Goal: Transaction & Acquisition: Purchase product/service

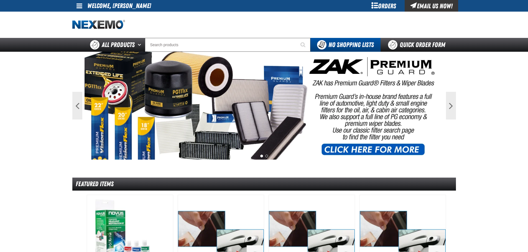
click at [384, 4] on div "Orders" at bounding box center [384, 6] width 42 height 12
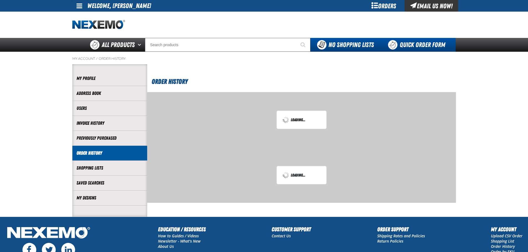
click at [405, 45] on link "Quick Order Form" at bounding box center [417, 45] width 75 height 14
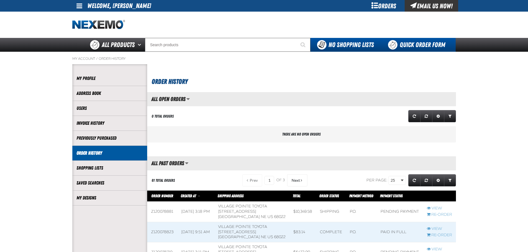
scroll to position [0, 0]
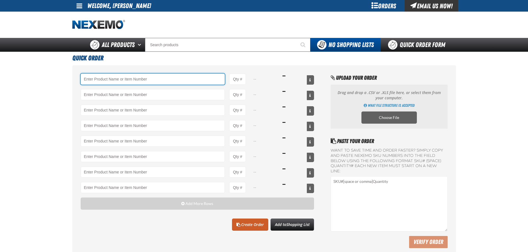
click at [132, 81] on input "Product" at bounding box center [153, 79] width 144 height 11
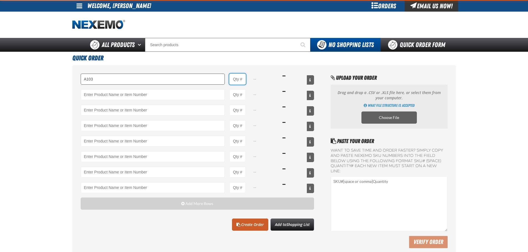
type input "A103 - Throttle Body and Intake Cleaner - ZAK Products"
type input "1"
select select "can"
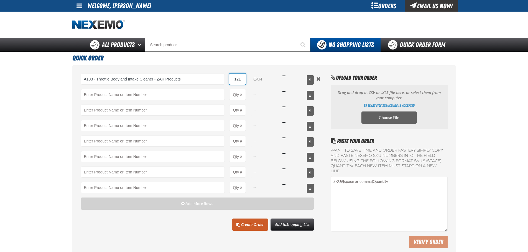
click at [237, 79] on input "121" at bounding box center [237, 79] width 17 height 11
type input "12"
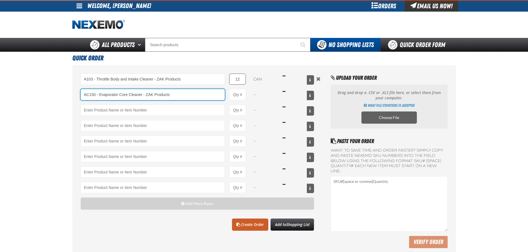
type input "AC150 - Evaporator Core Cleaner - ZAK Products"
type input "1"
select select "can"
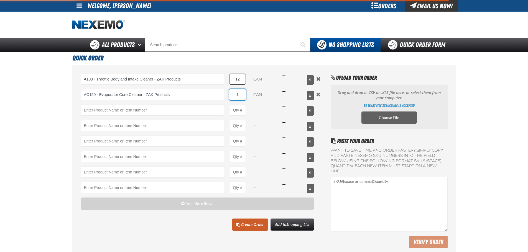
type input "AC150 - Evaporator Core Cleaner - ZAK Products"
type input "12"
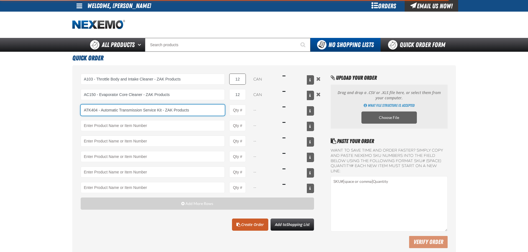
type input "ATK404 - Automatic Transmission Service Kit - ZAK Products"
type input "1"
select select "kit"
type input "ATK404 - Automatic Transmission Service Kit - ZAK Products"
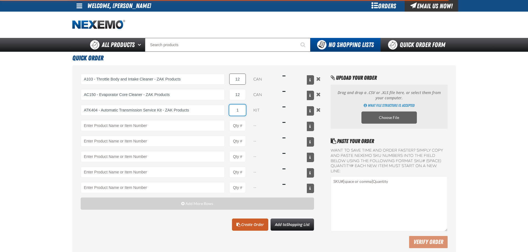
type input "12"
type input "ATK404 - Automatic Transmission Service Kit - ZAK Products"
type input "12"
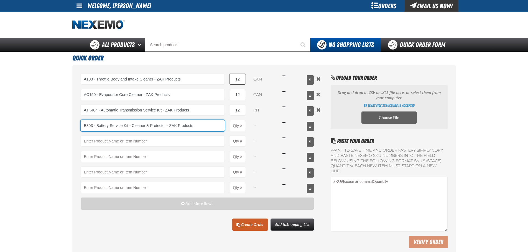
type input "B303 - Battery Service Kit - Cleaner &amp; Protector - ZAK Products"
type input "1"
select select "kit"
type input "B303 - Battery Service Kit - Cleaner &amp; Protector - ZAK Products"
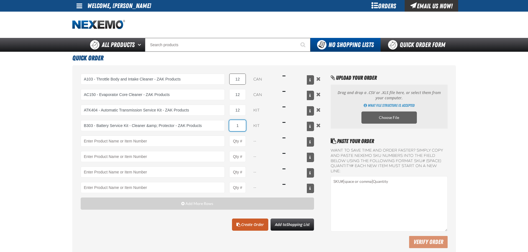
type input "12"
type input "B303 - Battery Service Kit - Cleaner &amp; Protector - ZAK Products"
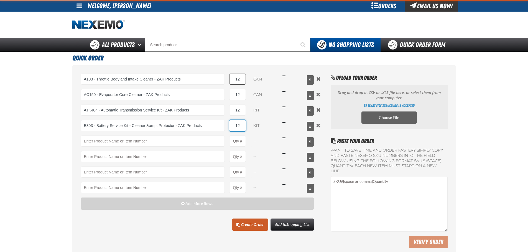
type input "12"
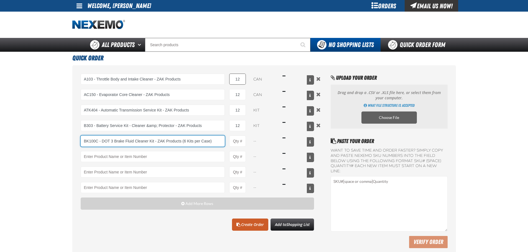
type input "BK100C - DOT 3 Brake Fluid Cleaner Kit - ZAK Products (6 Kits per Case)"
type input "1"
select select "kit"
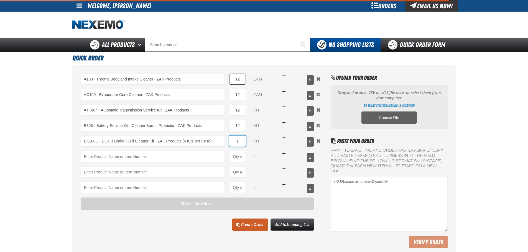
type input "BK100C - DOT 3 Brake Fluid Cleaner Kit - ZAK Products (6 Kits per Case)"
type input "12"
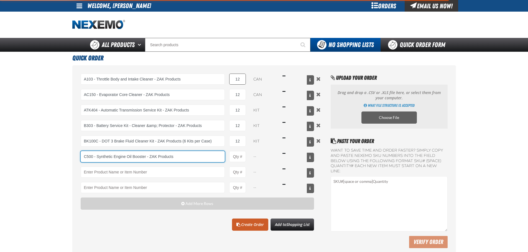
type input "C500 - Synthetic Engine Oil Booster - ZAK Products"
type input "1"
select select "bottle"
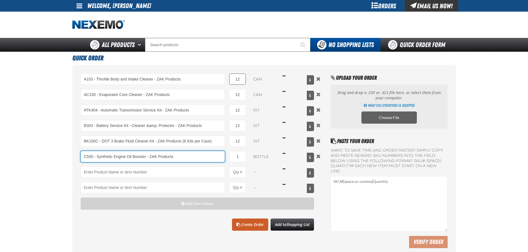
type input "C500 - Synthetic Engine Oil Booster - ZAK Products"
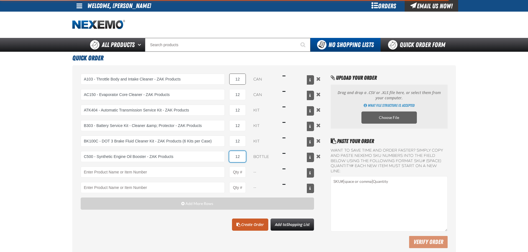
type input "120"
type input "C500 - Synthetic Engine Oil Booster - ZAK Products"
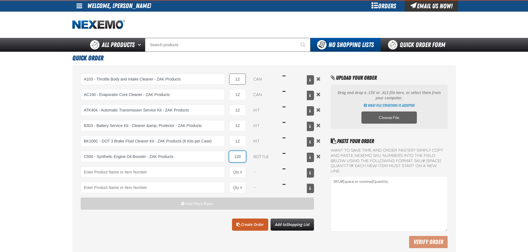
type input "120"
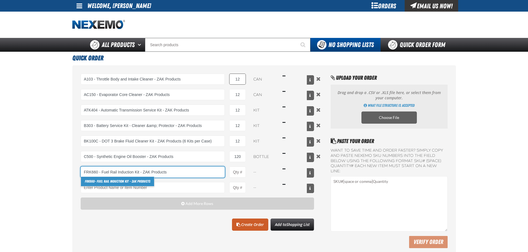
type input "FRK660 - Fuel Rail Induction Kit - ZAK Products"
type input "1"
select select "kit"
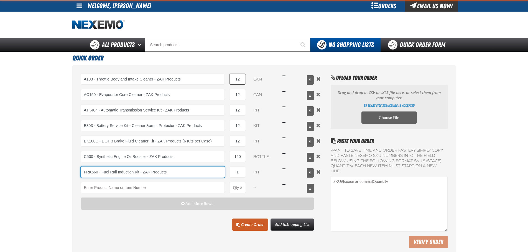
type input "FRK660 - Fuel Rail Induction Kit - ZAK Products"
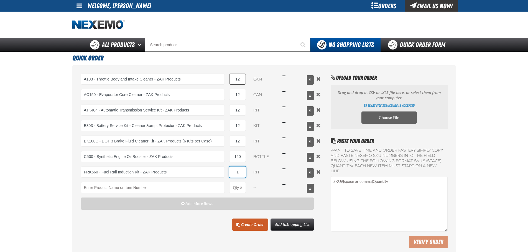
type input "2"
type input "FRK660 - Fuel Rail Induction Kit - ZAK Products"
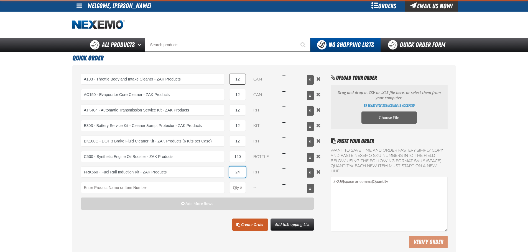
type input "24"
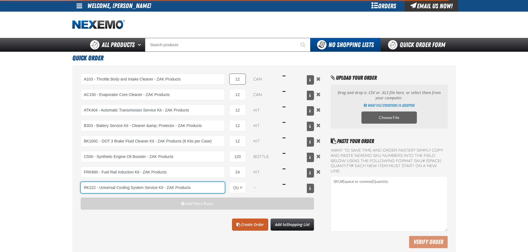
type input "RK222 - Universal Cooling System Service Kit - ZAK Products"
type input "1"
select select "kit"
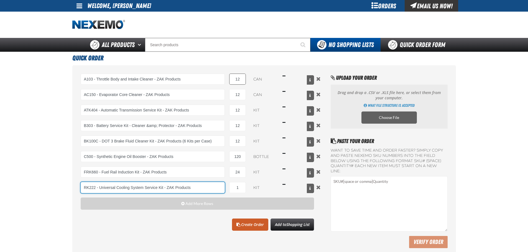
type input "RK222 - Universal Cooling System Service Kit - ZAK Products"
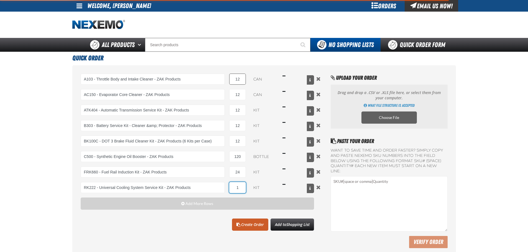
type input "12"
type input "RK222 - Universal Cooling System Service Kit - ZAK Products"
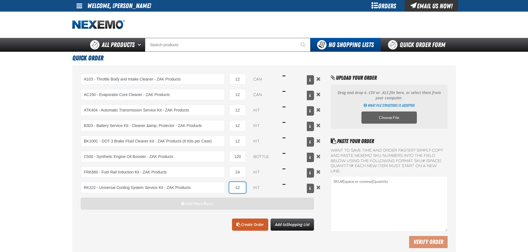
type input "12"
click at [187, 206] on button "Add More Rows" at bounding box center [197, 204] width 233 height 12
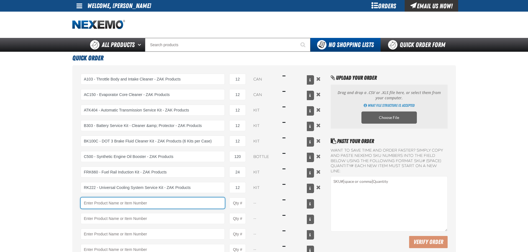
click at [120, 203] on input "Product" at bounding box center [153, 203] width 144 height 11
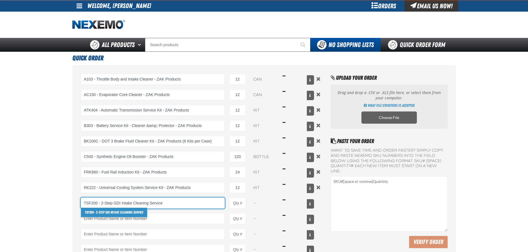
type input "TSF200 - 2-Step GDI Intake Cleaning Service"
type input "1"
select select "kit"
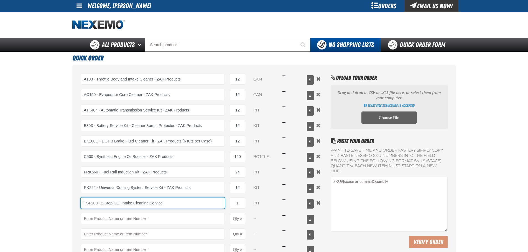
type input "TSF200 - 2-Step GDI Intake Cleaning Service"
type input "12"
type input "TSF200 - 2-Step GDI Intake Cleaning Service"
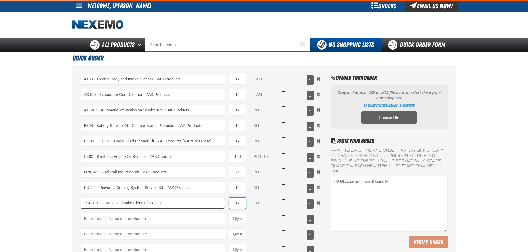
type input "12"
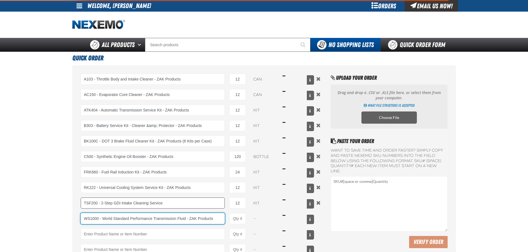
type input "WS1000 - World Standard Performance Transmission Fluid - ZAK Products"
type input "1"
select select "bottle"
type input "WS1000 - World Standard Performance Transmission Fluid - ZAK Products"
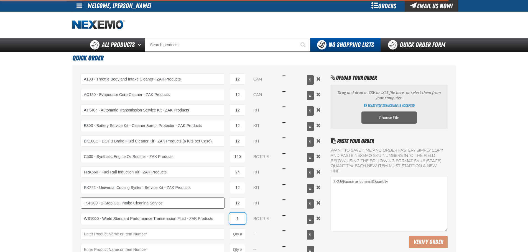
type input "12"
type input "WS1000 - World Standard Performance Transmission Fluid - ZAK Products"
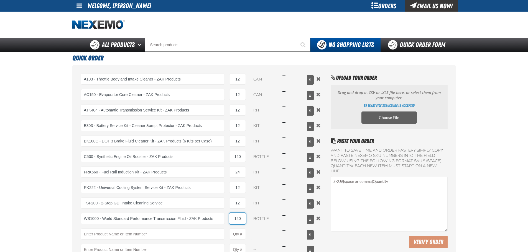
type input "120"
click at [23, 158] on main "Quick Order A103 - Throttle Body and Intake Cleaner - ZAK Products 12 can $131.…" at bounding box center [264, 186] width 528 height 268
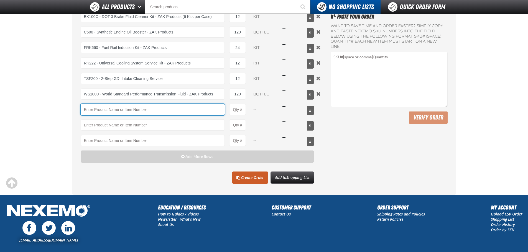
click at [119, 107] on input "Product" at bounding box center [153, 109] width 144 height 11
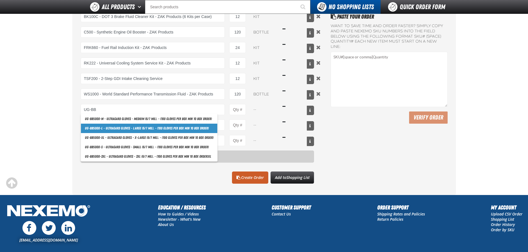
click at [122, 129] on link "UG-BB 5000-L - Ultragard gloves - Large (6/7 mil). - (100 gloves per box MIN 10…" at bounding box center [149, 128] width 136 height 9
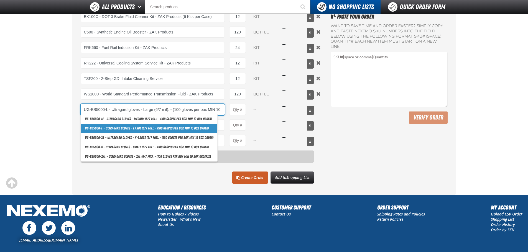
scroll to position [0, 18]
type input "UG-BB5000-L - Ultragard gloves - Large (6/7 mil). - (100 gloves per box MIN 10 …"
type input "1"
select select "box"
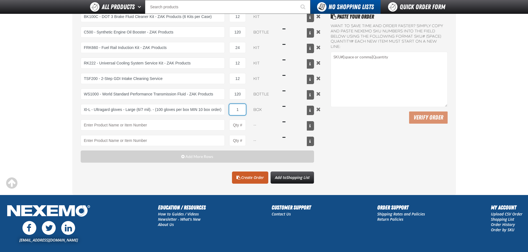
click at [234, 108] on input "1" at bounding box center [237, 109] width 17 height 11
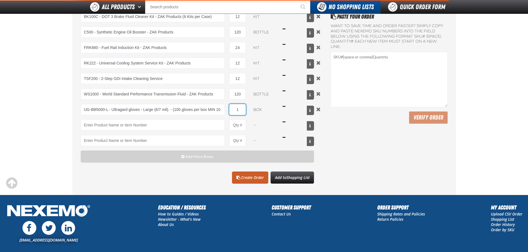
click at [234, 108] on input "1" at bounding box center [237, 109] width 17 height 11
type input "UG-BB5000-L - Ultragard gloves - Large (6/7 mil). - (100 gloves per box MIN 10 …"
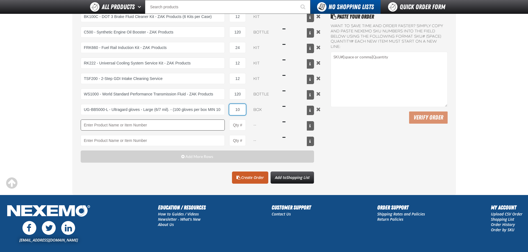
type input "10"
click at [149, 124] on input "Product" at bounding box center [153, 125] width 144 height 11
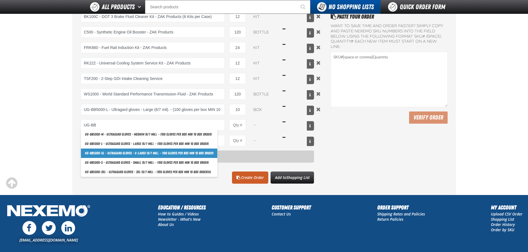
click at [133, 153] on link "UG-BB 5000-XL - Ultragard gloves - X-Large (6/7 mil). - (100 gloves per box MIN…" at bounding box center [149, 153] width 136 height 9
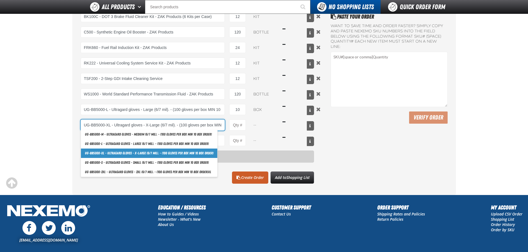
scroll to position [0, 24]
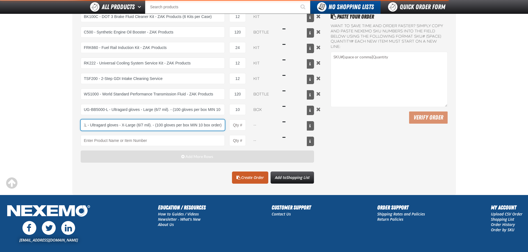
type input "UG-BB5000-XL - Ultragard gloves - X-Large (6/7 mil). - (100 gloves per box MIN …"
type input "1"
select select "box"
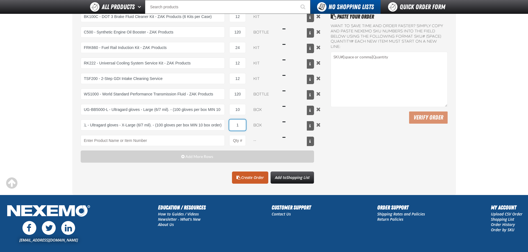
click at [231, 124] on input "1" at bounding box center [237, 125] width 17 height 11
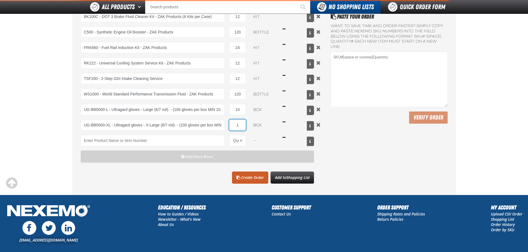
click at [231, 124] on input "1" at bounding box center [237, 125] width 17 height 11
type input "UG-BB5000-XL - Ultragard gloves - X-Large (6/7 mil). - (100 gloves per box MIN …"
click at [231, 124] on input "1" at bounding box center [237, 125] width 17 height 11
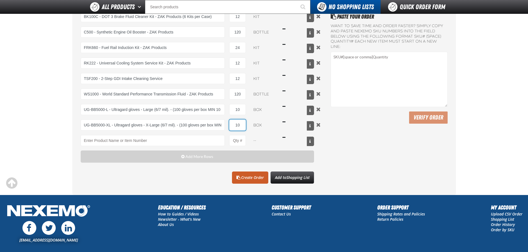
type input "10"
click at [54, 104] on main "Quick Order A103 - Throttle Body and Intake Cleaner - ZAK Products 12 can $131.…" at bounding box center [264, 61] width 528 height 268
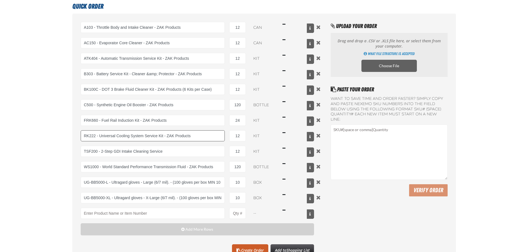
scroll to position [55, 0]
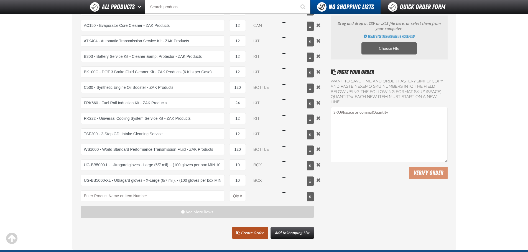
click at [251, 234] on link "Create Order" at bounding box center [250, 233] width 36 height 12
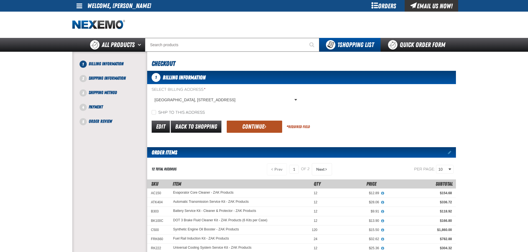
click at [251, 131] on button "Continue" at bounding box center [254, 127] width 55 height 12
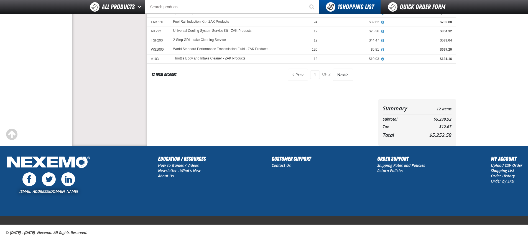
scroll to position [47, 0]
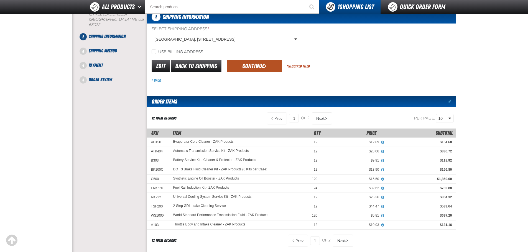
click at [258, 64] on button "Continue" at bounding box center [254, 66] width 55 height 12
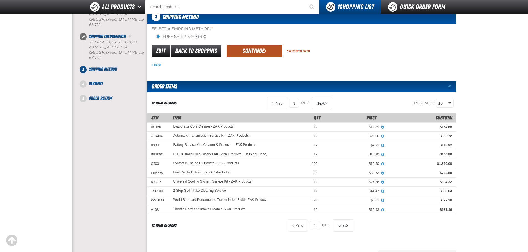
click at [255, 48] on button "Continue" at bounding box center [254, 51] width 55 height 12
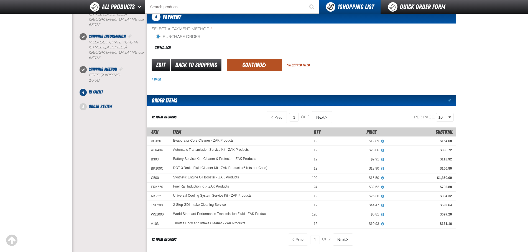
click at [251, 61] on button "Continue" at bounding box center [254, 65] width 55 height 12
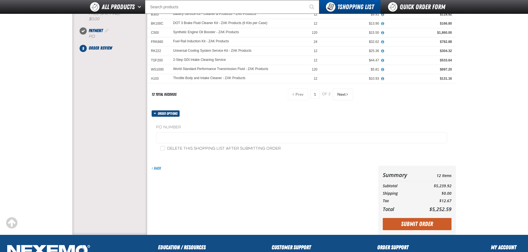
scroll to position [158, 0]
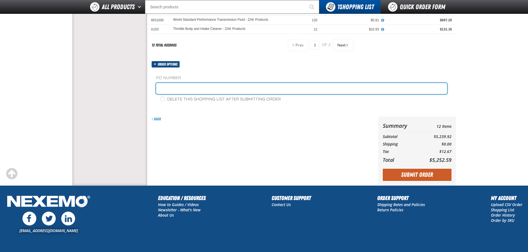
click at [195, 88] on input "text" at bounding box center [301, 88] width 291 height 11
type input "15SEP25 STK"
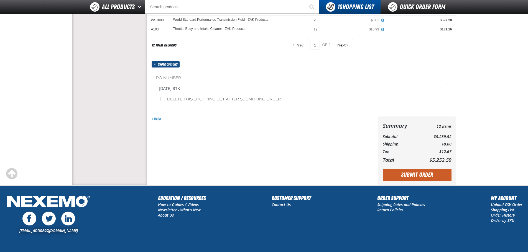
click at [201, 126] on div "Back" at bounding box center [261, 151] width 229 height 69
click at [163, 101] on input "Delete this shopping list after submitting order" at bounding box center [162, 99] width 4 height 4
checkbox input "true"
click at [304, 136] on div "Back" at bounding box center [261, 151] width 229 height 69
click at [420, 174] on button "Submit Order" at bounding box center [416, 175] width 69 height 12
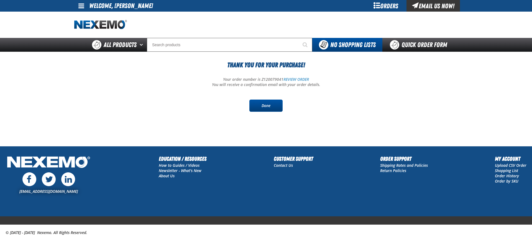
click at [272, 106] on link "Done" at bounding box center [265, 106] width 33 height 12
